Goal: Transaction & Acquisition: Purchase product/service

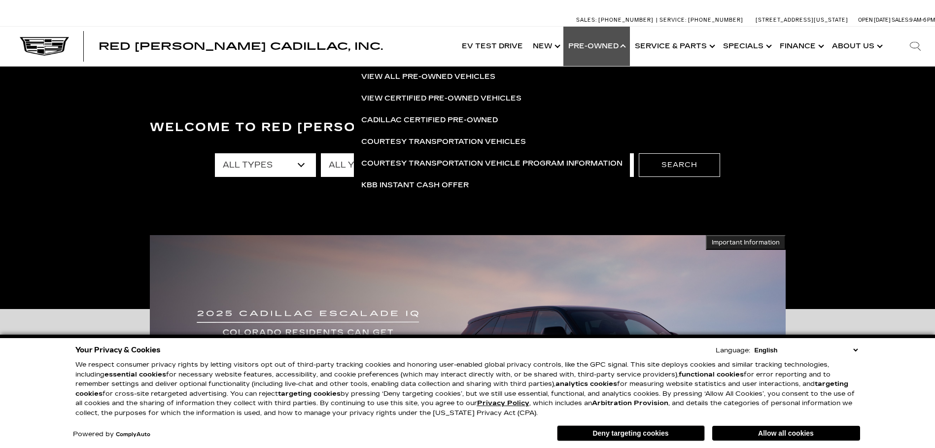
click at [610, 43] on link "Show Pre-Owned" at bounding box center [597, 46] width 67 height 39
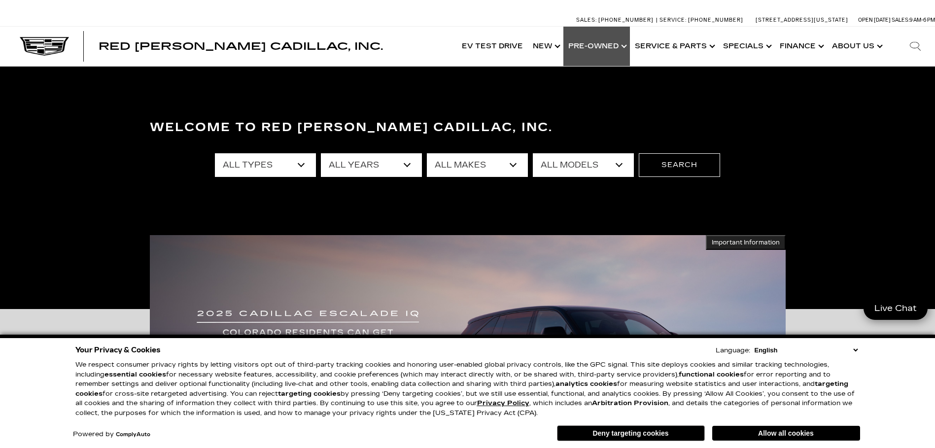
click at [610, 43] on link "Show Pre-Owned" at bounding box center [597, 46] width 67 height 39
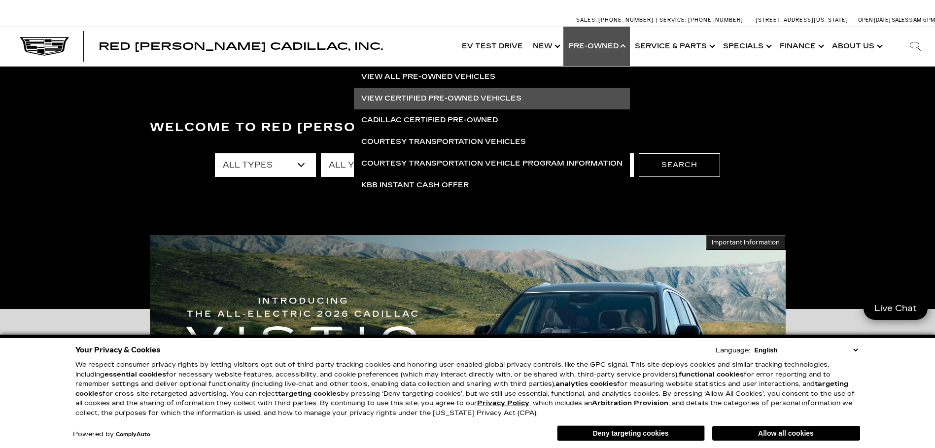
click at [438, 101] on link "View Certified Pre-Owned Vehicles" at bounding box center [492, 99] width 276 height 22
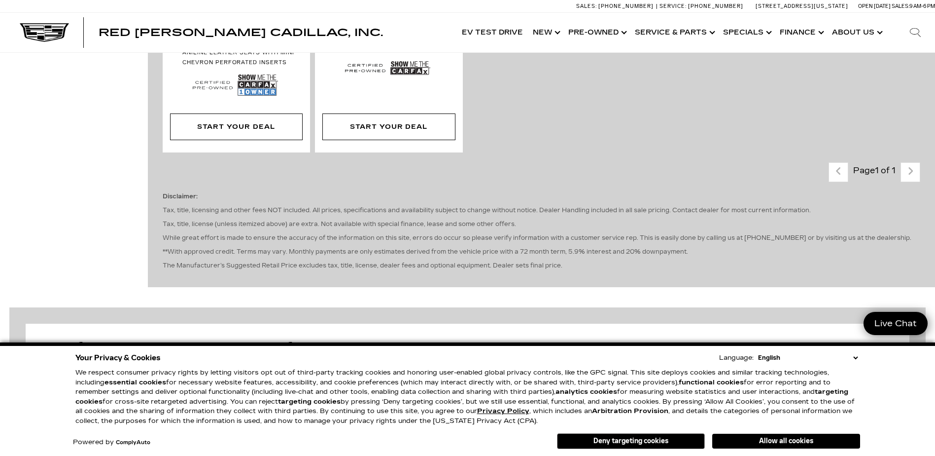
scroll to position [937, 0]
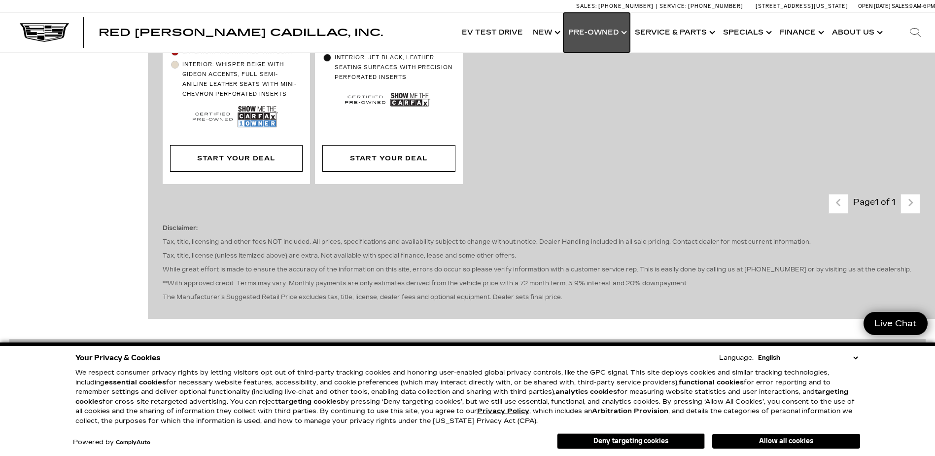
click at [587, 30] on link "Show Pre-Owned" at bounding box center [597, 32] width 67 height 39
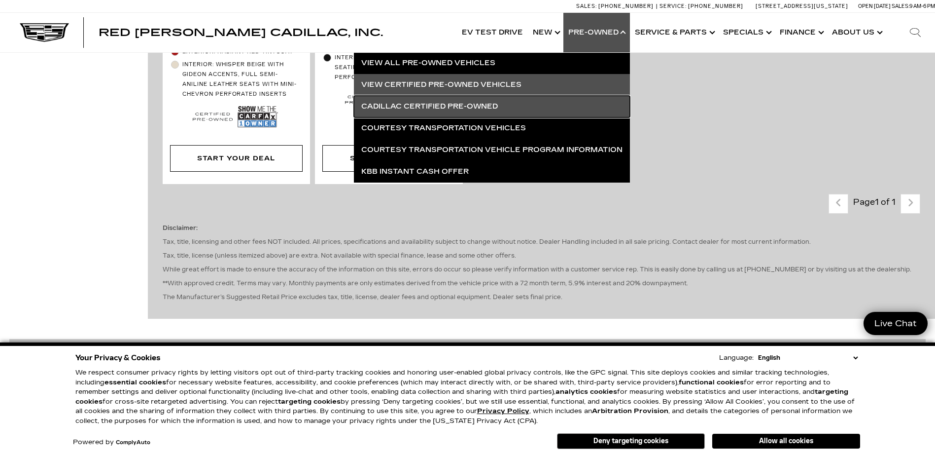
click at [470, 101] on link "Cadillac Certified Pre-Owned" at bounding box center [492, 107] width 276 height 22
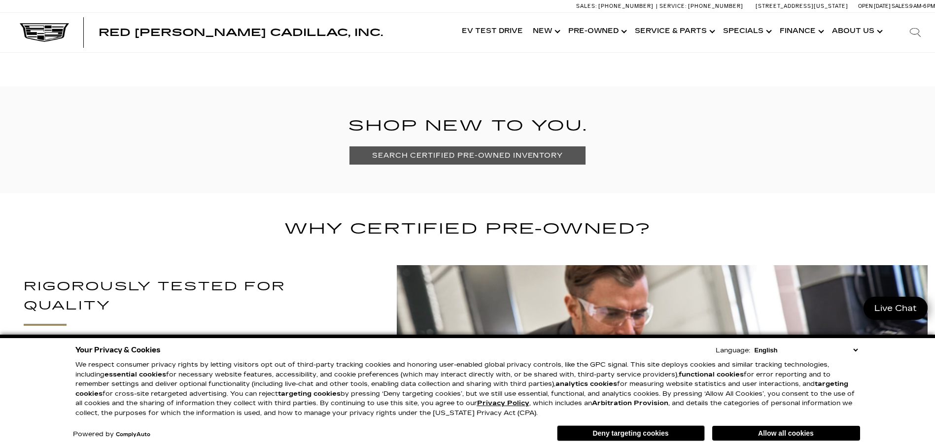
scroll to position [690, 0]
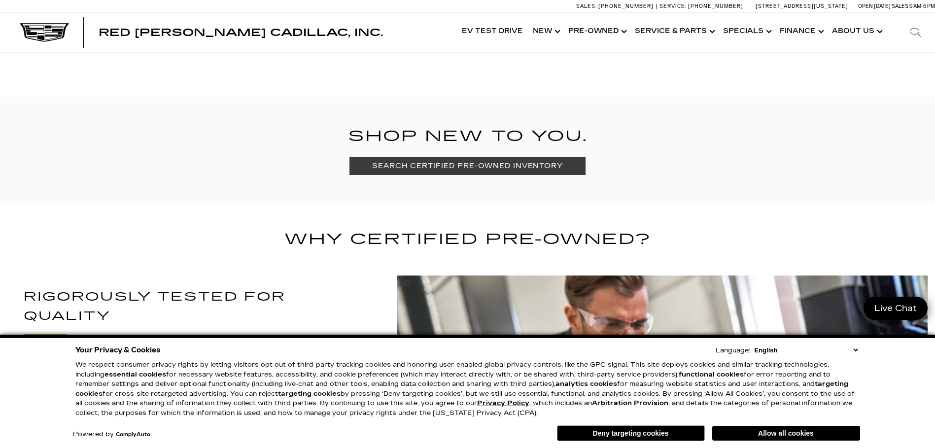
click at [450, 160] on link "SEARCH CERTIFIED PRE-OWNED INVENTORY" at bounding box center [468, 166] width 236 height 18
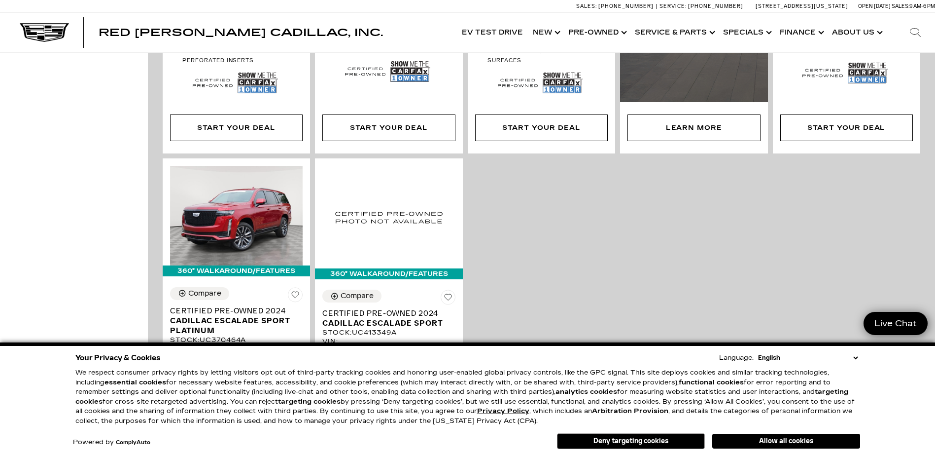
scroll to position [542, 0]
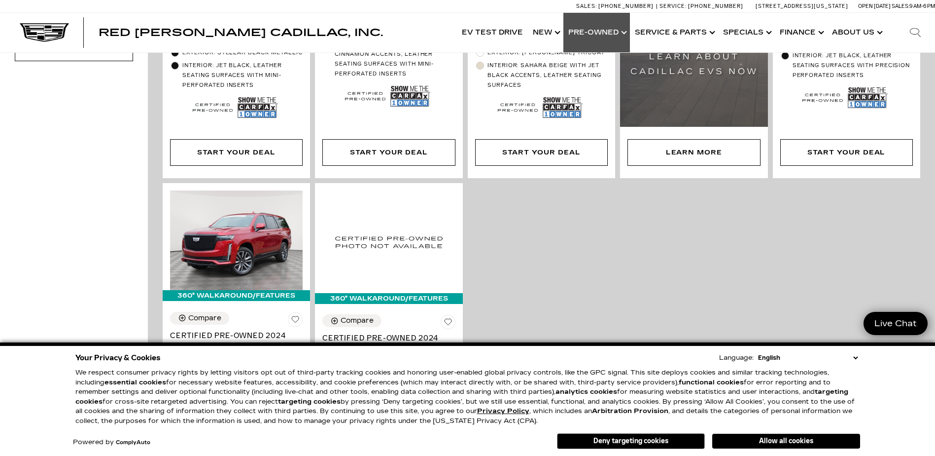
click at [594, 30] on link "Show Pre-Owned" at bounding box center [597, 32] width 67 height 39
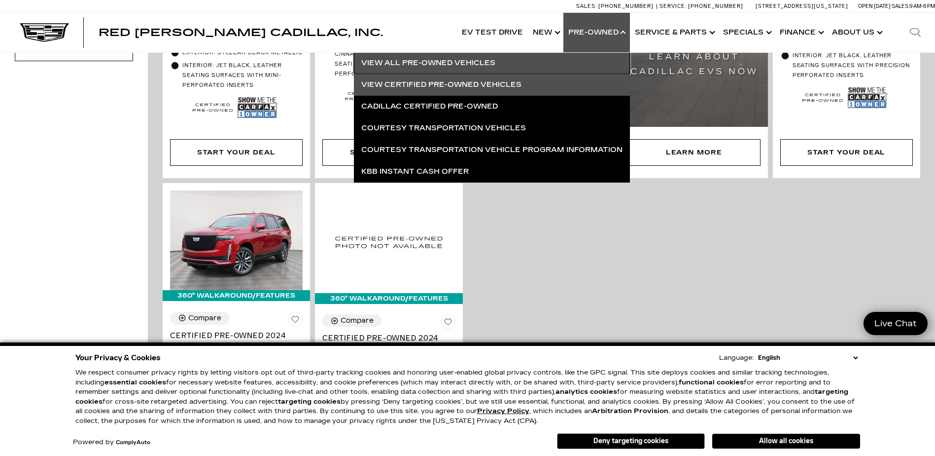
click at [435, 58] on link "View All Pre-Owned Vehicles" at bounding box center [492, 63] width 276 height 22
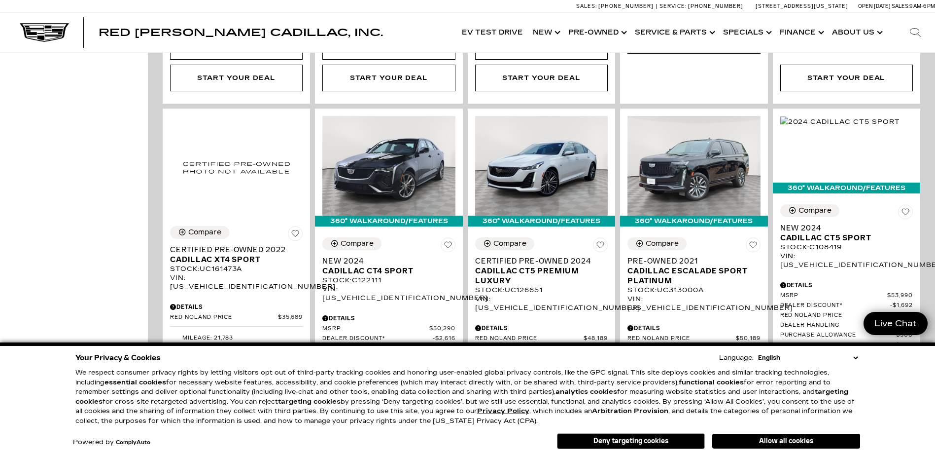
scroll to position [592, 0]
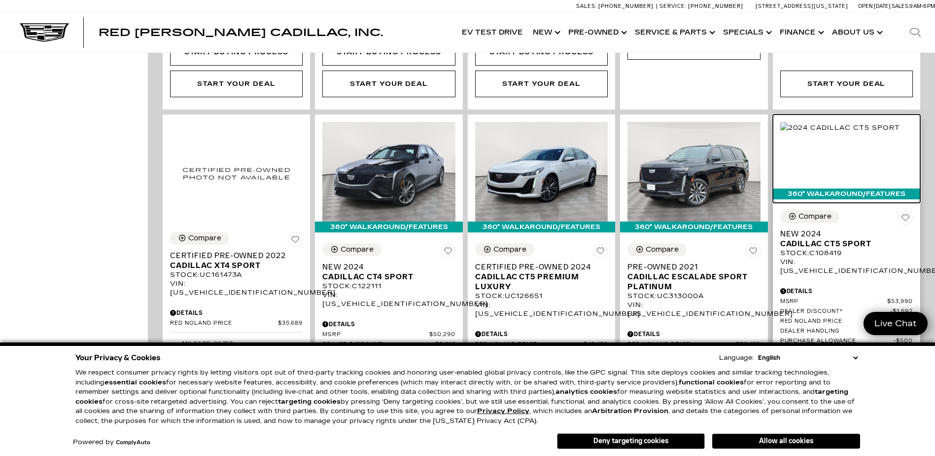
click at [854, 188] on div "360° WalkAround/Features" at bounding box center [846, 193] width 147 height 11
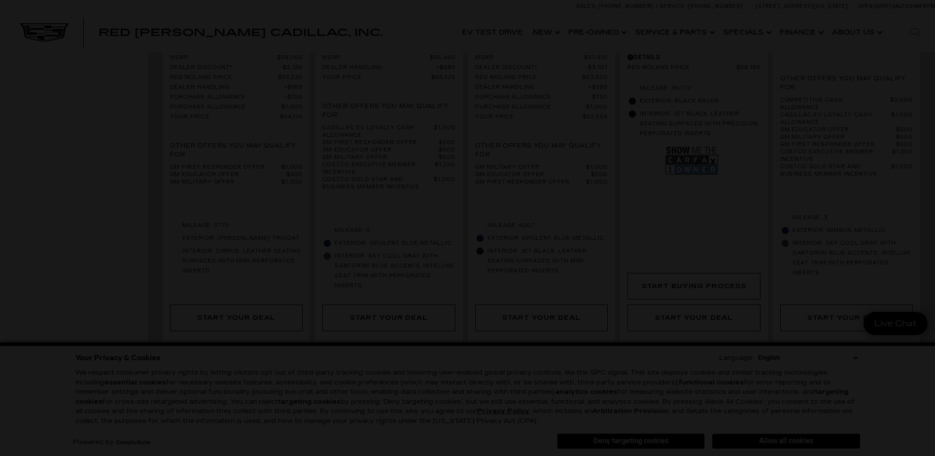
scroll to position [1874, 0]
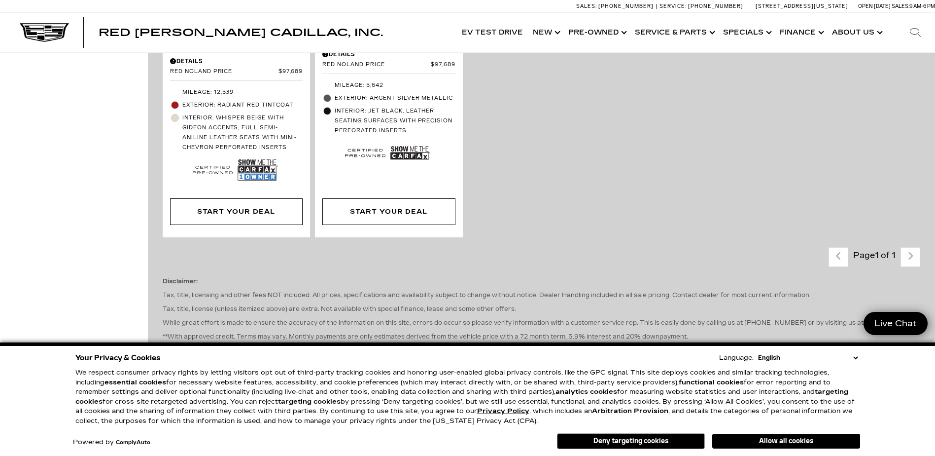
scroll to position [888, 0]
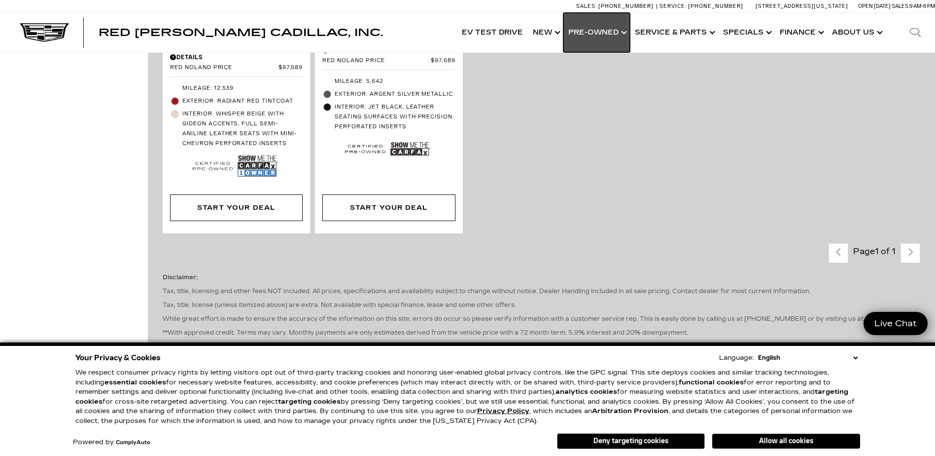
click at [599, 26] on link "Show Pre-Owned" at bounding box center [597, 32] width 67 height 39
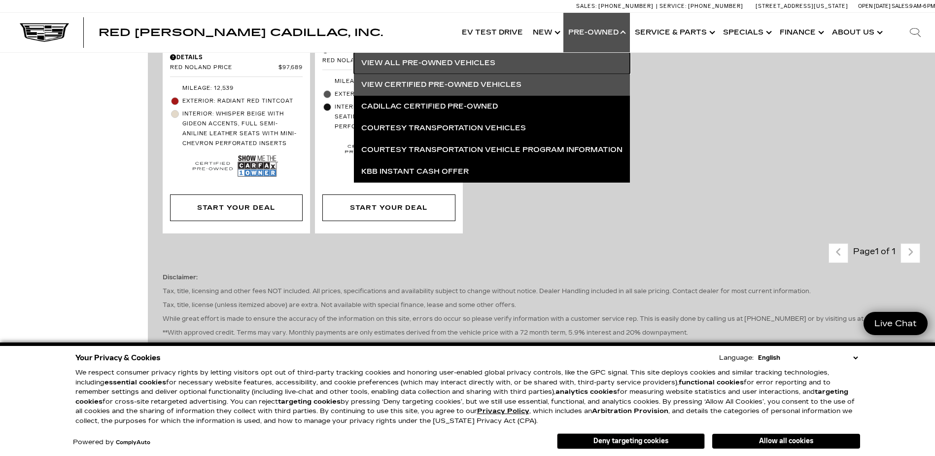
click at [413, 58] on link "View All Pre-Owned Vehicles" at bounding box center [492, 63] width 276 height 22
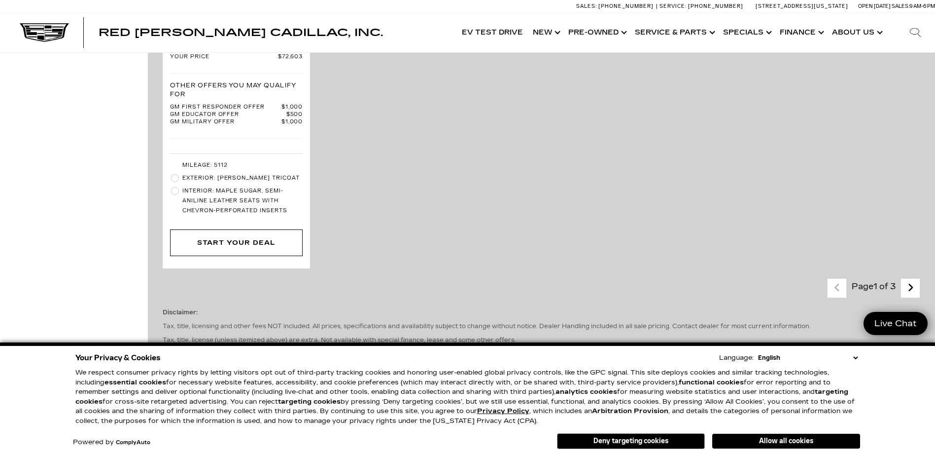
scroll to position [2416, 0]
click at [914, 279] on icon "next page" at bounding box center [911, 287] width 6 height 16
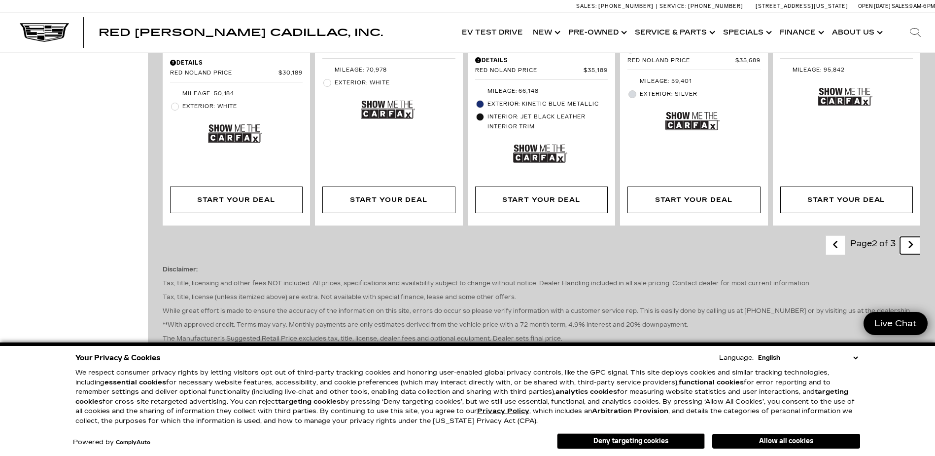
scroll to position [1726, 0]
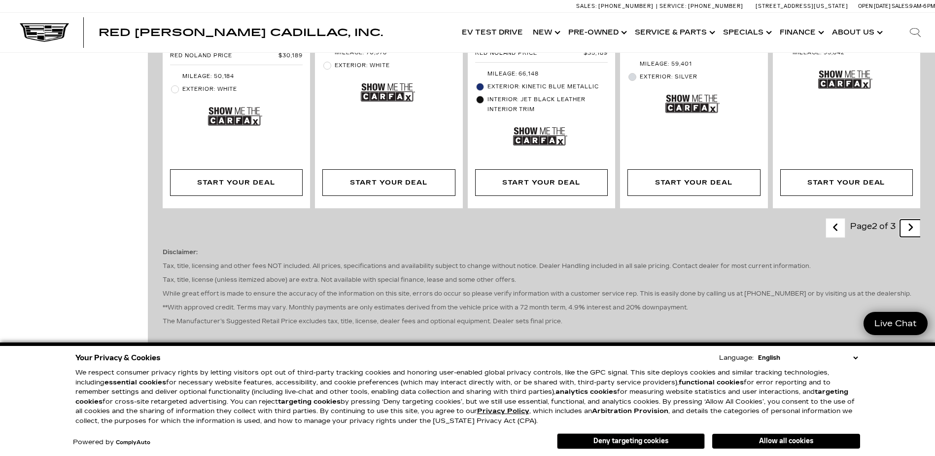
click at [914, 219] on link "Next - Page" at bounding box center [910, 227] width 21 height 17
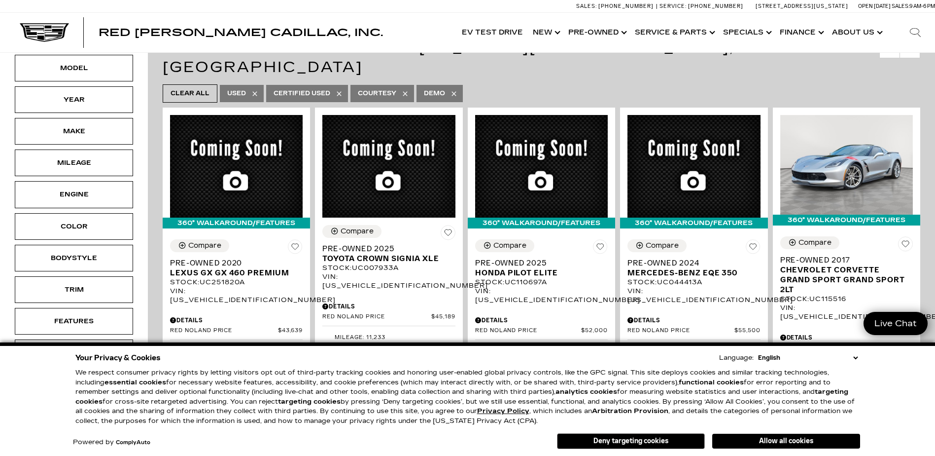
scroll to position [148, 0]
